Goal: Book appointment/travel/reservation

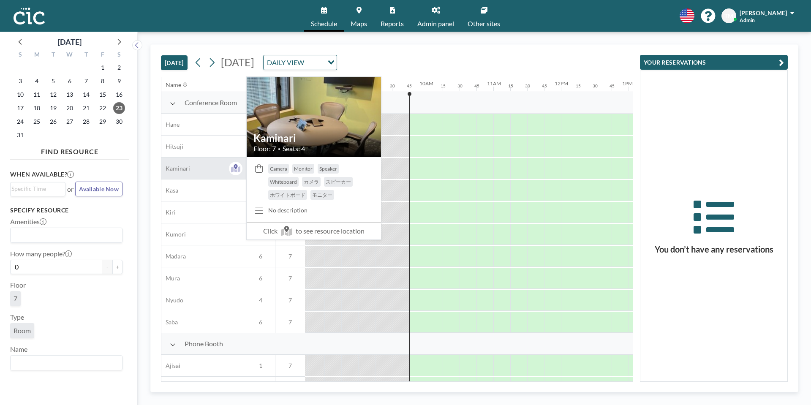
scroll to position [0, 642]
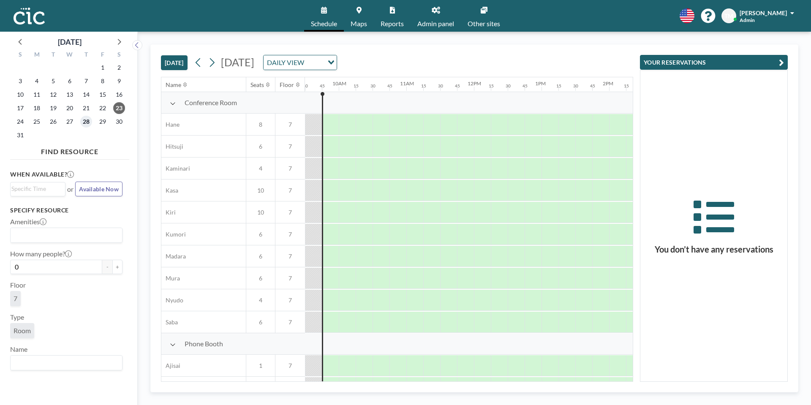
click at [83, 122] on span "28" at bounding box center [86, 122] width 12 height 12
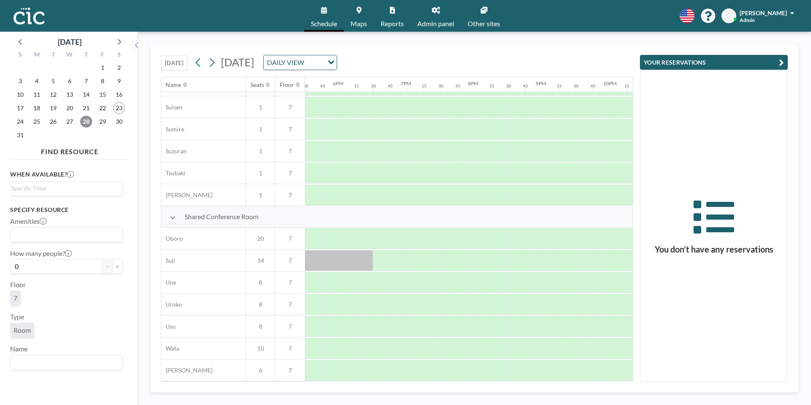
scroll to position [505, 1190]
click at [357, 340] on div at bounding box center [356, 348] width 17 height 21
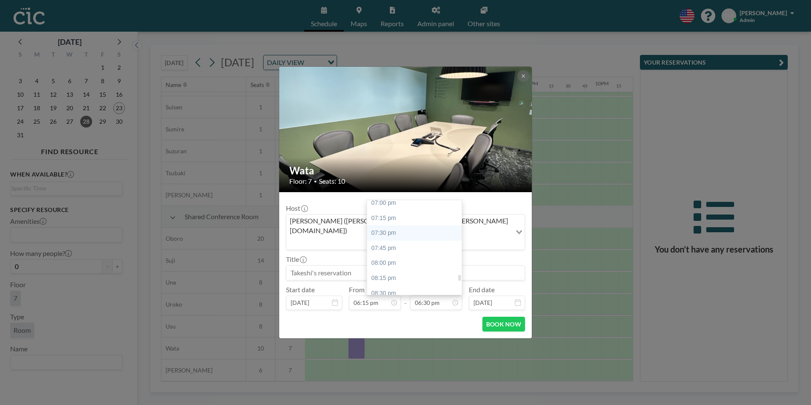
scroll to position [1149, 0]
click at [394, 270] on div "08:15 pm" at bounding box center [416, 277] width 99 height 15
type input "08:15 pm"
click at [376, 266] on input at bounding box center [405, 273] width 238 height 14
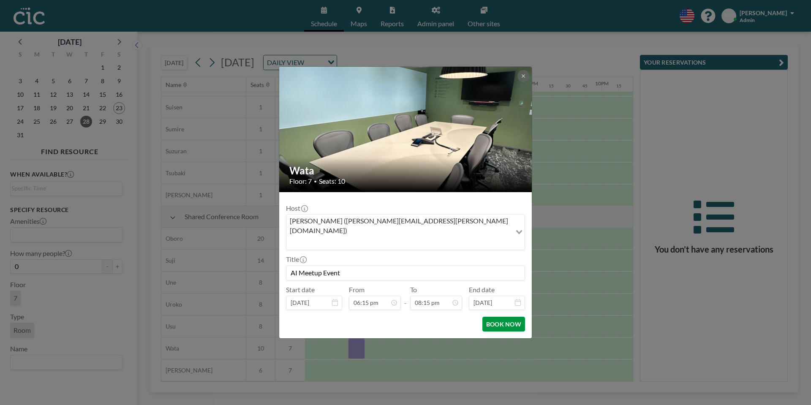
type input "AI Meetup Event"
click at [509, 317] on button "BOOK NOW" at bounding box center [503, 324] width 43 height 15
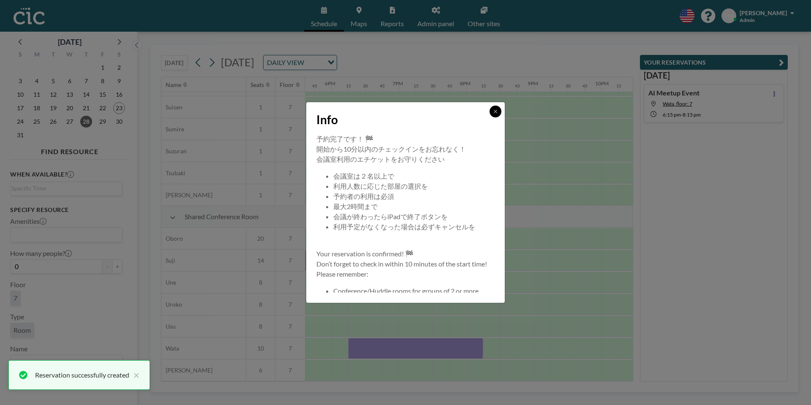
click at [496, 113] on icon at bounding box center [495, 111] width 5 height 5
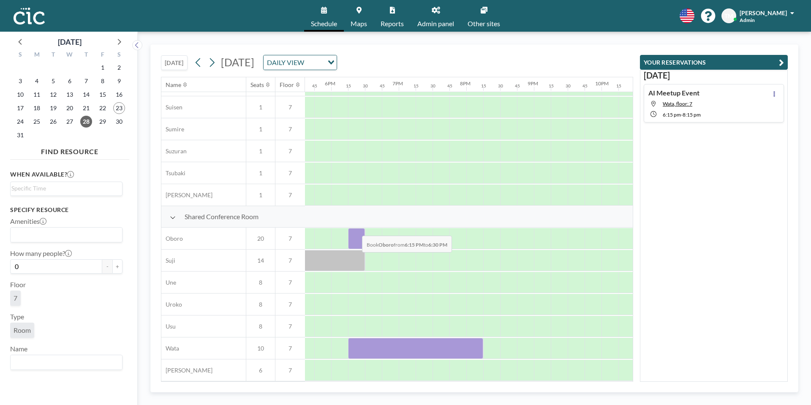
click at [355, 229] on div at bounding box center [356, 238] width 17 height 21
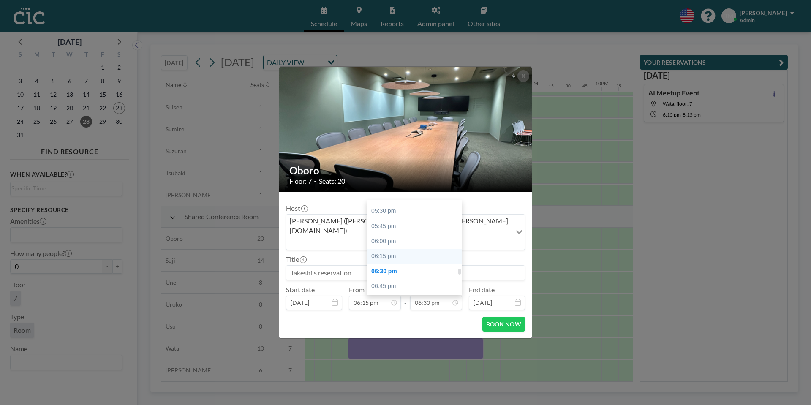
scroll to position [1051, 0]
click at [399, 247] on div "06:15 pm" at bounding box center [416, 254] width 99 height 15
type input "06:15 pm"
click at [385, 215] on div "06:30 pm" at bounding box center [398, 222] width 99 height 15
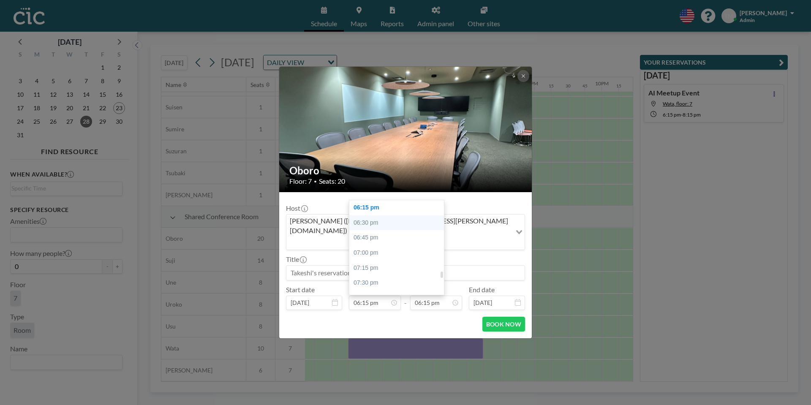
type input "06:30 pm"
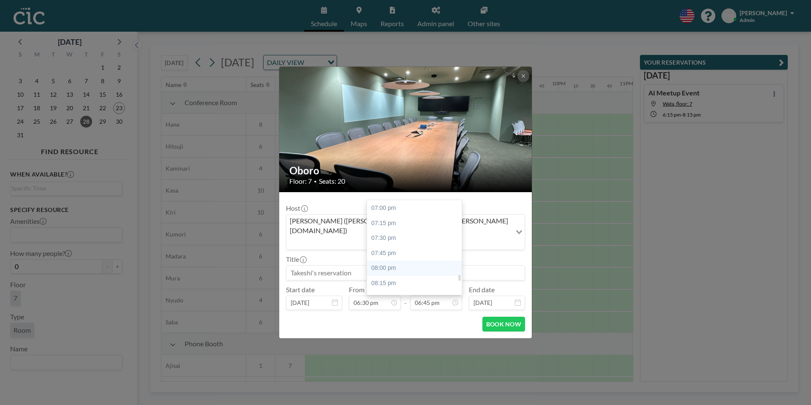
scroll to position [1169, 0]
click at [394, 264] on div "08:30 pm" at bounding box center [416, 271] width 99 height 15
type input "08:30 pm"
click at [362, 268] on input at bounding box center [405, 273] width 238 height 14
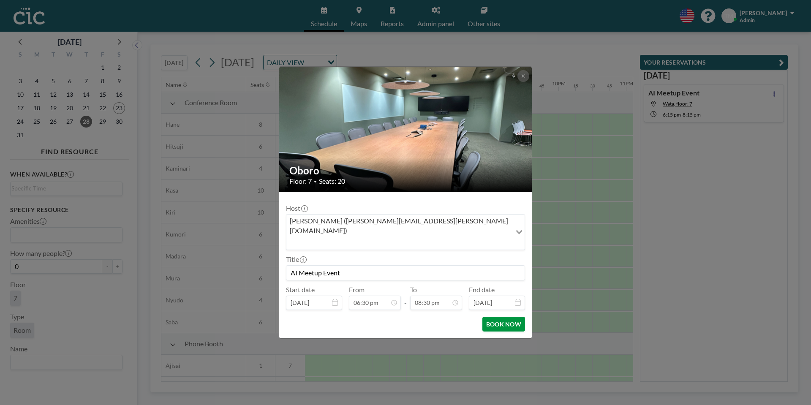
type input "AI Meetup Event"
click at [493, 317] on button "BOOK NOW" at bounding box center [503, 324] width 43 height 15
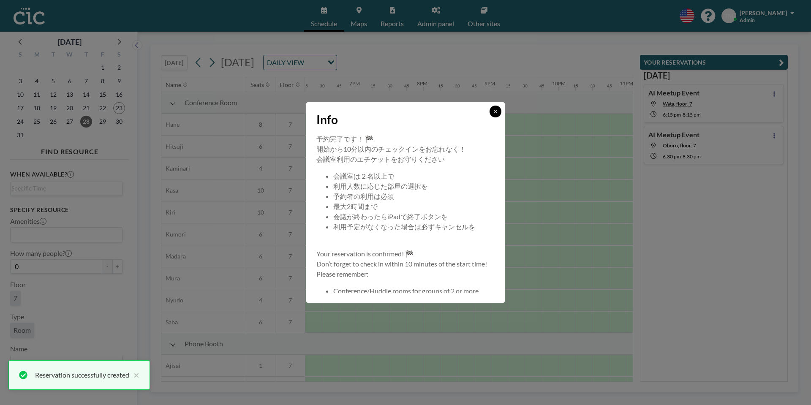
click at [494, 114] on icon at bounding box center [495, 111] width 5 height 5
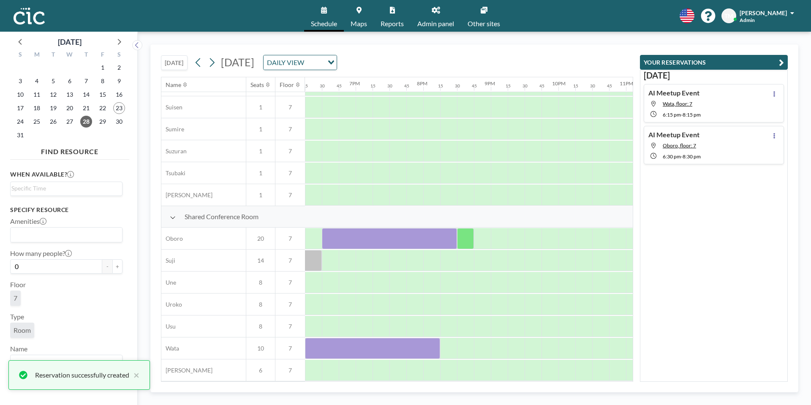
scroll to position [505, 1234]
